Goal: Find specific page/section: Find specific page/section

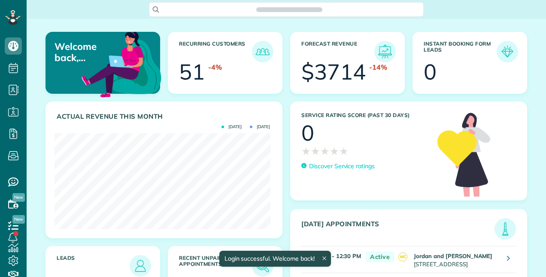
scroll to position [95, 216]
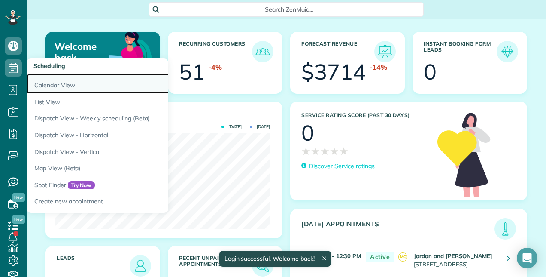
click at [56, 91] on link "Calendar View" at bounding box center [134, 84] width 215 height 20
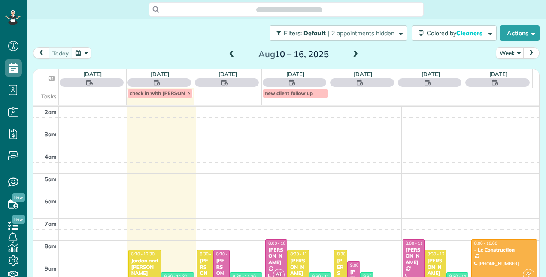
scroll to position [111, 0]
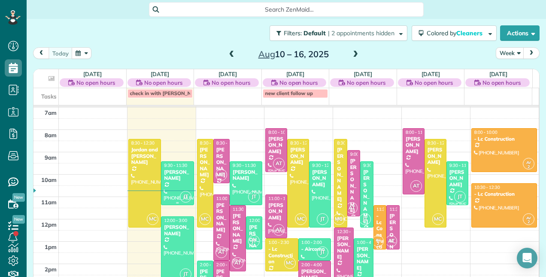
click at [175, 170] on div "[PERSON_NAME]" at bounding box center [177, 175] width 27 height 12
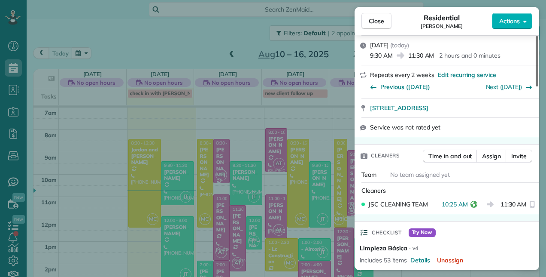
scroll to position [120, 0]
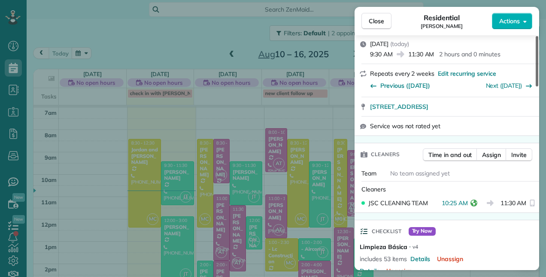
drag, startPoint x: 535, startPoint y: 82, endPoint x: 538, endPoint y: 107, distance: 25.9
click at [538, 86] on div at bounding box center [537, 61] width 3 height 50
